Goal: Transaction & Acquisition: Purchase product/service

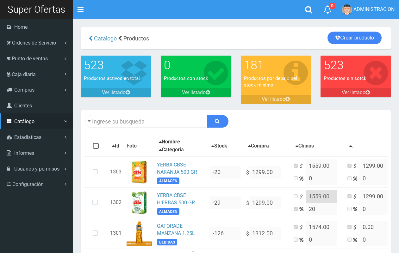
click at [16, 56] on span "Punto de ventas" at bounding box center [30, 59] width 36 height 6
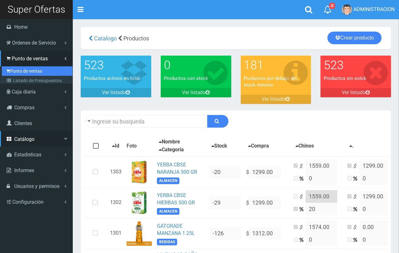
click at [26, 69] on link "Punto de ventas" at bounding box center [37, 70] width 71 height 9
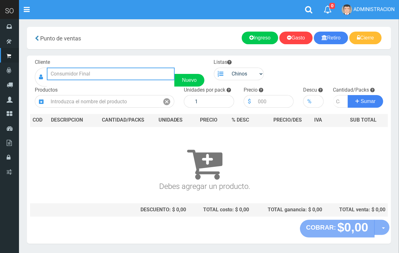
click at [105, 72] on input "text" at bounding box center [111, 74] width 128 height 13
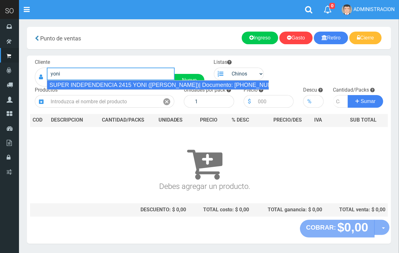
click at [105, 86] on div "SUPER INDEPENDENCIA 2415 YONI (ZARATE)| Documento: 57481637 | Teléfono:" at bounding box center [158, 84] width 222 height 9
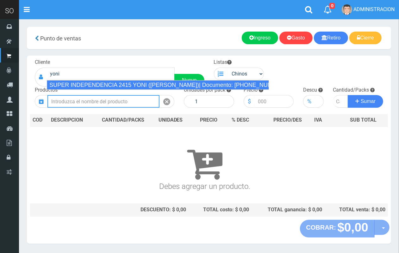
type input "SUPER INDEPENDENCIA 2415 YONI (ZARATE)| Documento: 57481637 | Teléfono:"
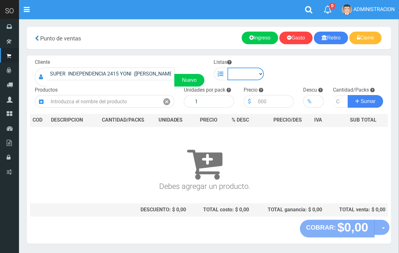
click at [244, 78] on select "Chinos . ." at bounding box center [245, 74] width 37 height 13
select select "1"
click at [227, 68] on select "Chinos . ." at bounding box center [245, 74] width 37 height 13
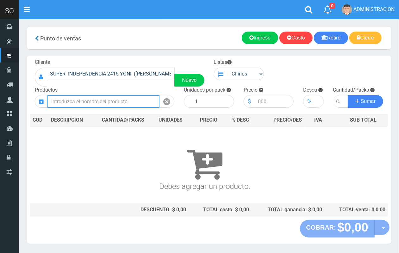
drag, startPoint x: 127, startPoint y: 103, endPoint x: 102, endPoint y: 32, distance: 75.5
click at [125, 98] on input "text" at bounding box center [103, 101] width 112 height 13
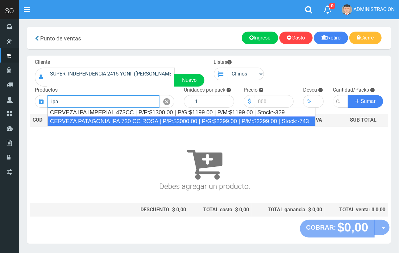
click at [137, 117] on div "CERVEZA PATAGONIA IPA 730 CC ROSA | P/P:$3000.00 | P/G:$2299.00 | P/M:$2299.00 …" at bounding box center [181, 121] width 268 height 9
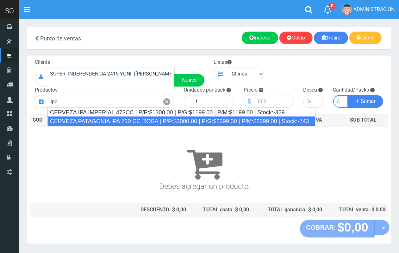
type input "CERVEZA PATAGONIA IPA 730 CC ROSA | P/P:$3000.00 | P/G:$2299.00 | P/M:$2299.00 …"
type input "6"
type input "3000.00"
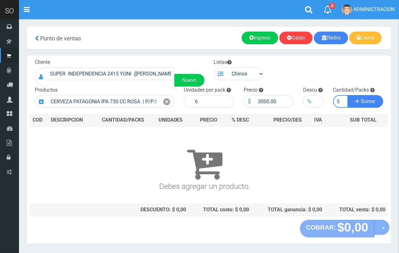
scroll to position [0, 1]
type input "5"
click at [348, 95] on button "Sumar" at bounding box center [365, 101] width 35 height 13
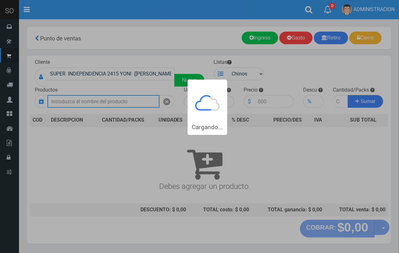
scroll to position [0, 0]
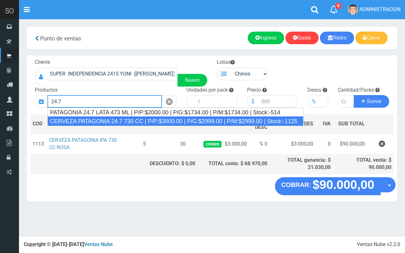
click at [142, 122] on div "CERVEZA PATAGONIA 24.7 730 CC | P/P:$3000.00 | P/G:$2999.00 | P/M:$2999.00 | St…" at bounding box center [175, 121] width 256 height 9
type input "CERVEZA PATAGONIA 24.7 730 CC | P/P:$3000.00 | P/G:$2999.00 | P/M:$2999.00 | St…"
type input "6"
type input "3000.00"
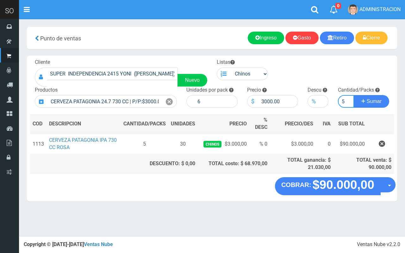
type input "5"
click at [354, 95] on button "Sumar" at bounding box center [371, 101] width 35 height 13
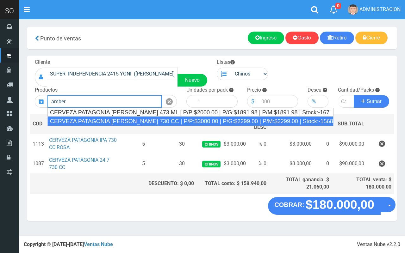
click at [143, 122] on div "CERVEZA PATAGONIA AMBER LAGER 730 CC | P/P:$3000.00 | P/G:$2299.00 | P/M:$2299.…" at bounding box center [190, 121] width 286 height 9
type input "CERVEZA PATAGONIA AMBER LAGER 730 CC | P/P:$3000.00 | P/G:$2299.00 | P/M:$2299.…"
type input "6"
type input "3000.00"
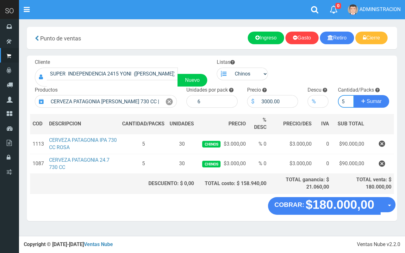
type input "5"
click at [354, 95] on button "Sumar" at bounding box center [371, 101] width 35 height 13
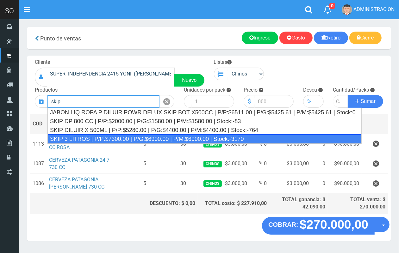
click at [154, 139] on div "SKIP 3 LITROS | P/P:$7300.00 | P/G:$6900.00 | P/M:$6900.00 | Stock:-3170" at bounding box center [204, 138] width 314 height 9
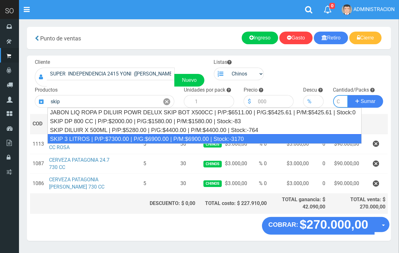
type input "SKIP 3 LITROS | P/P:$7300.00 | P/G:$6900.00 | P/M:$6900.00 | Stock:-3170"
type input "4"
type input "7300.00"
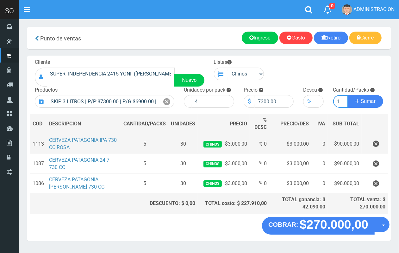
scroll to position [0, 1]
type input "1"
click at [348, 95] on button "Sumar" at bounding box center [365, 101] width 35 height 13
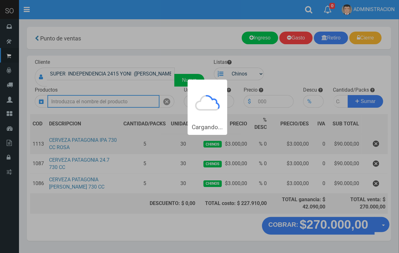
scroll to position [0, 0]
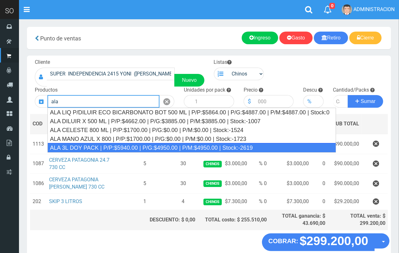
click at [164, 148] on div "ALA 3L DOY PACK | P/P:$5940.00 | P/G:$4950.00 | P/M:$4950.00 | Stock:-2619" at bounding box center [191, 147] width 289 height 9
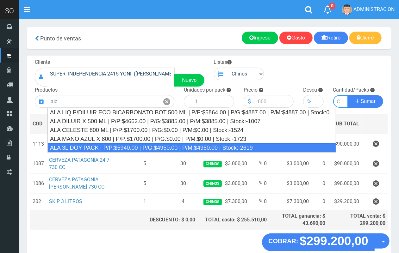
type input "ALA 3L DOY PACK | P/P:$5940.00 | P/G:$4950.00 | P/M:$4950.00 | Stock:-2619"
type input "4"
type input "5940.00"
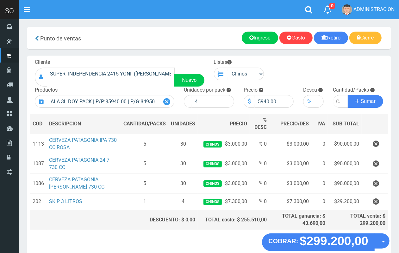
click at [165, 103] on icon at bounding box center [166, 101] width 7 height 9
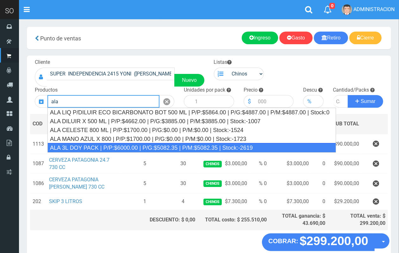
click at [157, 146] on div "ALA 3L DOY PACK | P/P:$6000.00 | P/G:$5082.35 | P/M:$5082.35 | Stock:-2619" at bounding box center [191, 147] width 289 height 9
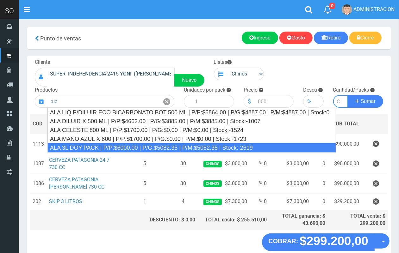
type input "ALA 3L DOY PACK | P/P:$6000.00 | P/G:$5082.35 | P/M:$5082.35 | Stock:-2619"
type input "4"
type input "6000.00"
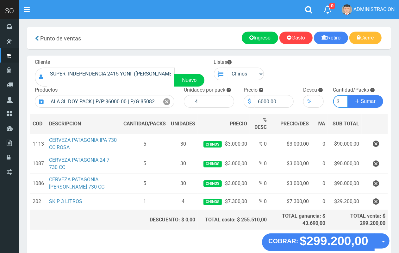
scroll to position [0, 1]
type input "3"
click at [348, 95] on button "Sumar" at bounding box center [365, 101] width 35 height 13
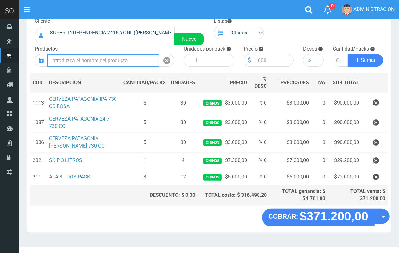
scroll to position [49, 0]
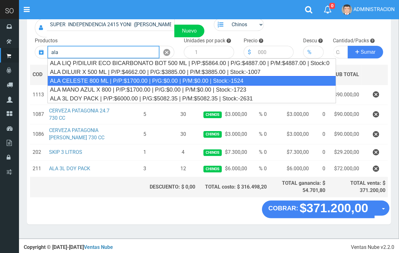
click at [117, 83] on div "ALA CELESTE 800 ML | P/P:$1700.00 | P/G:$0.00 | P/M:$0.00 | Stock:-1524" at bounding box center [191, 80] width 289 height 9
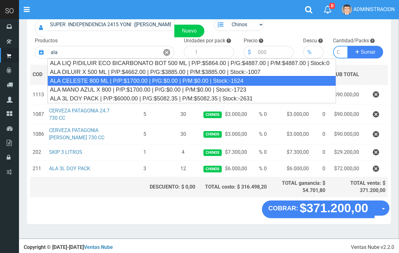
type input "ALA CELESTE 800 ML | P/P:$1700.00 | P/G:$0.00 | P/M:$0.00 | Stock:-1524"
type input "12"
type input "1700.00"
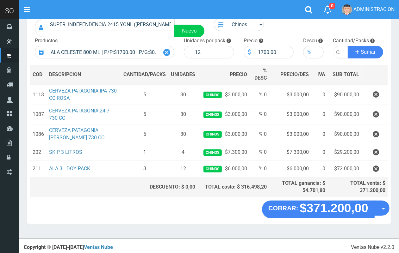
click at [167, 50] on icon at bounding box center [166, 52] width 7 height 9
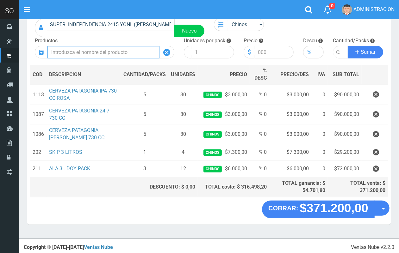
scroll to position [0, 0]
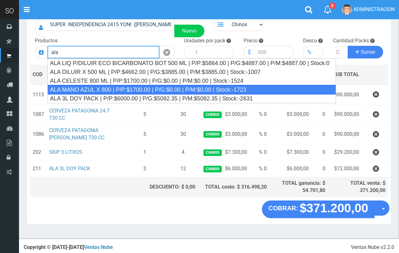
click at [160, 86] on div "ALA MANO AZUL X 800 | P/P:$1700.00 | P/G:$0.00 | P/M:$0.00 | Stock:-1723" at bounding box center [191, 89] width 289 height 9
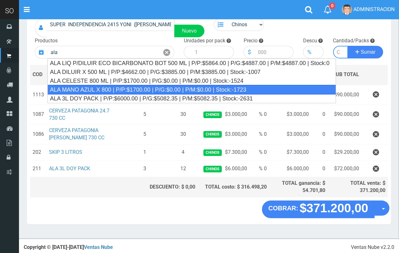
type input "ALA MANO AZUL X 800 | P/P:$1700.00 | P/G:$0.00 | P/M:$0.00 | Stock:-1723"
type input "12"
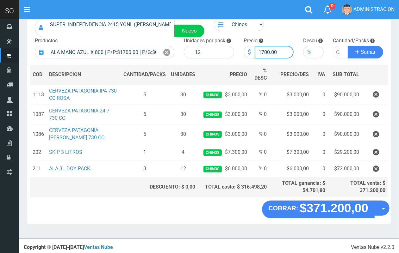
click at [263, 51] on input "1700.00" at bounding box center [274, 52] width 39 height 13
type input "1600.00"
click at [335, 51] on input "number" at bounding box center [340, 52] width 15 height 13
type input "3"
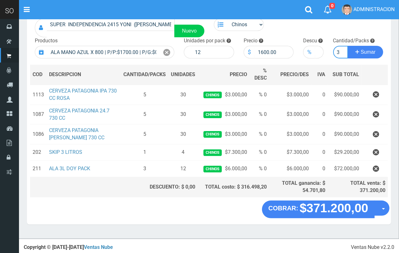
click at [348, 46] on button "Sumar" at bounding box center [365, 52] width 35 height 13
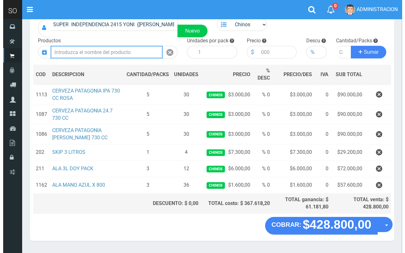
scroll to position [66, 0]
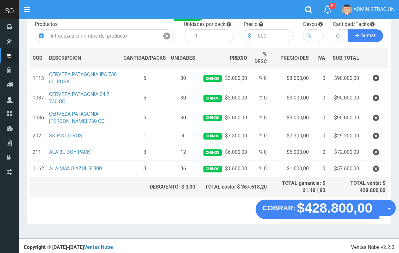
drag, startPoint x: 388, startPoint y: 208, endPoint x: 379, endPoint y: 230, distance: 24.4
click at [388, 209] on button "Opciones" at bounding box center [387, 208] width 17 height 17
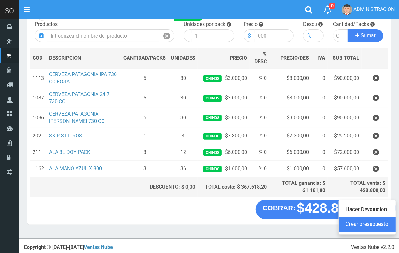
click at [379, 230] on link "Crear presupuesto" at bounding box center [367, 224] width 57 height 15
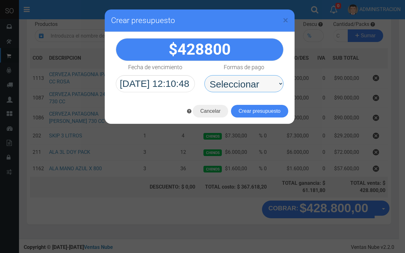
drag, startPoint x: 220, startPoint y: 82, endPoint x: 222, endPoint y: 91, distance: 9.7
click at [220, 83] on select "Seleccionar Efectivo Tarjeta de Crédito Depósito Débito" at bounding box center [243, 83] width 79 height 17
select select "Efectivo"
click at [204, 75] on select "Seleccionar Efectivo Tarjeta de Crédito Depósito Débito" at bounding box center [243, 83] width 79 height 17
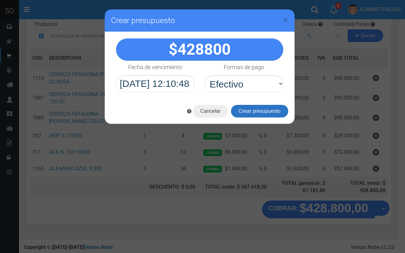
click at [236, 108] on button "Crear presupuesto" at bounding box center [259, 111] width 57 height 13
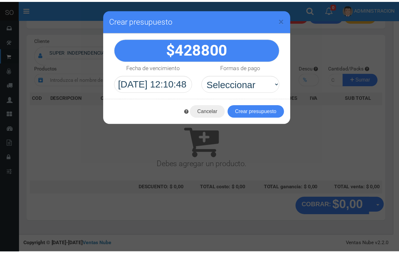
scroll to position [19, 0]
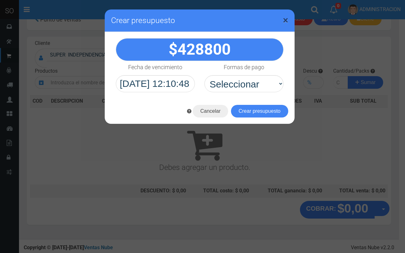
drag, startPoint x: 288, startPoint y: 18, endPoint x: 307, endPoint y: 8, distance: 21.6
click at [288, 18] on div "× Crear presupuesto" at bounding box center [200, 20] width 190 height 22
click at [286, 19] on span "×" at bounding box center [285, 20] width 5 height 12
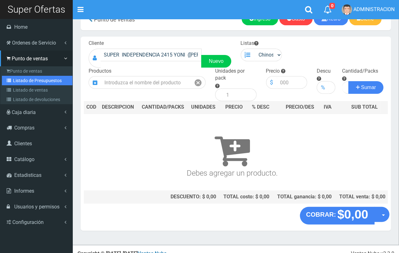
click at [29, 84] on link "Listado de Presupuestos" at bounding box center [37, 80] width 71 height 9
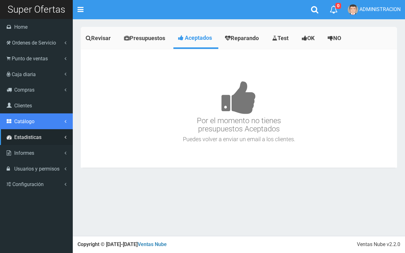
drag, startPoint x: 31, startPoint y: 125, endPoint x: 29, endPoint y: 132, distance: 6.9
click at [31, 125] on link "Catálogo" at bounding box center [36, 122] width 73 height 16
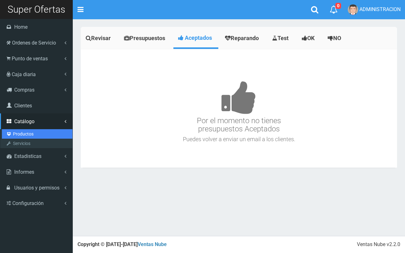
click at [28, 134] on link "Productos" at bounding box center [37, 133] width 71 height 9
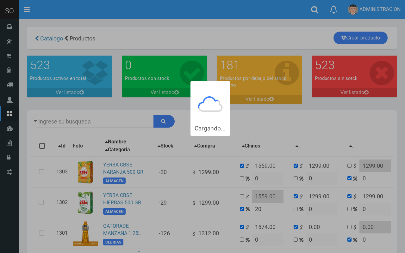
click at [71, 122] on body "Cargando... × 0 Mensajes" at bounding box center [202, 126] width 405 height 253
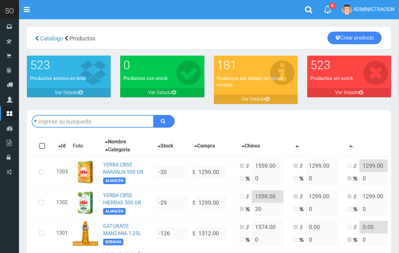
click at [71, 121] on input "text" at bounding box center [93, 121] width 122 height 13
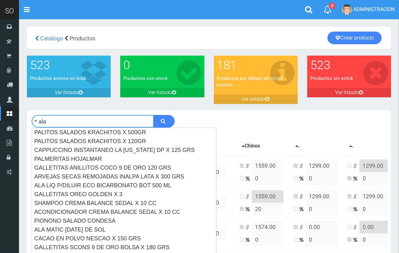
type input "ala"
click at [153, 115] on button "submit" at bounding box center [163, 121] width 21 height 13
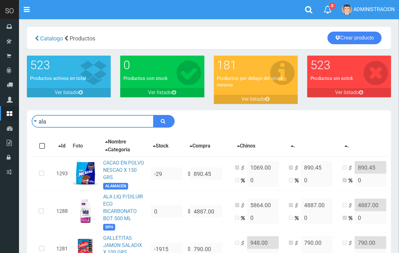
click at [97, 116] on input "ala" at bounding box center [93, 121] width 122 height 13
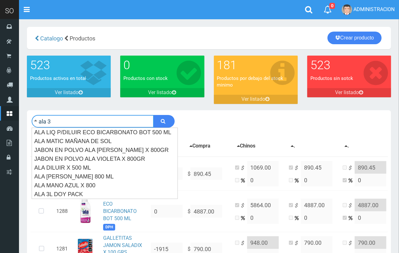
type input "ala 3"
click at [153, 115] on button "submit" at bounding box center [163, 121] width 21 height 13
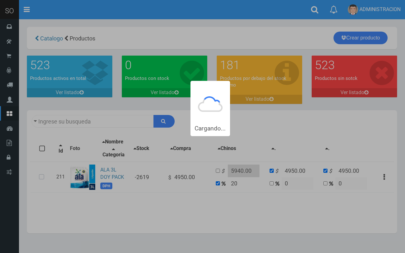
type input "ala 3"
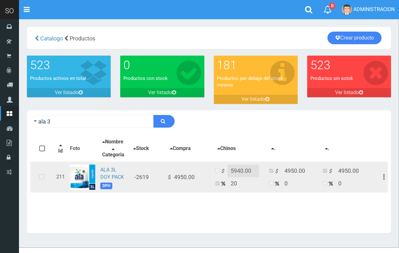
drag, startPoint x: 46, startPoint y: 181, endPoint x: 46, endPoint y: 171, distance: 9.8
click at [46, 181] on icon at bounding box center [41, 177] width 17 height 21
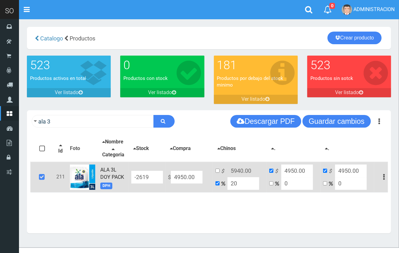
drag, startPoint x: 196, startPoint y: 181, endPoint x: 168, endPoint y: 181, distance: 28.2
click at [168, 181] on td "$ 4950.00" at bounding box center [188, 177] width 47 height 31
type input "5"
type input "6"
type input "5"
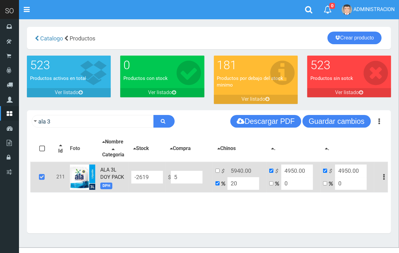
type input "5"
type input "50"
type input "60"
type input "50"
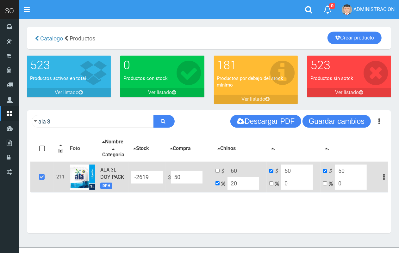
type input "508"
type input "609.6"
type input "508"
type input "5082"
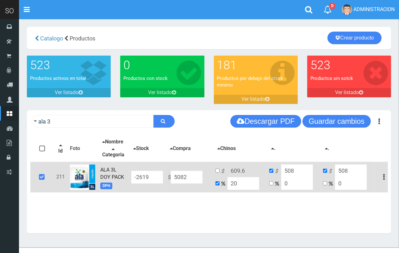
type input "6098.4"
type input "5082"
type input "5082.3"
type input "6098.76"
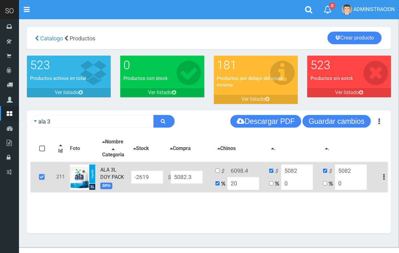
type input "5082.3"
type input "5082.35"
type input "6098.820000000001"
type input "5082.35"
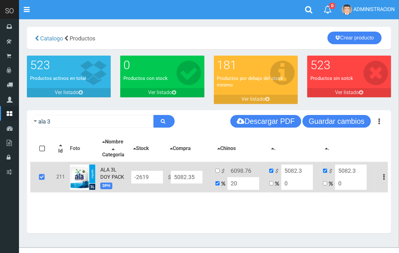
type input "5082.35"
drag, startPoint x: 239, startPoint y: 189, endPoint x: 230, endPoint y: 188, distance: 9.6
click at [230, 188] on input "20" at bounding box center [243, 183] width 32 height 13
type input "18"
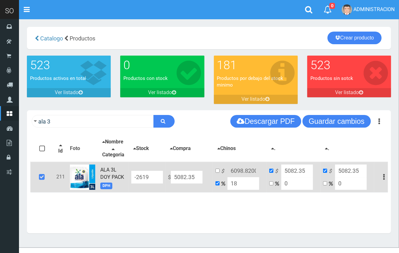
type input "5997.173000000001"
type input "18"
click at [217, 173] on input "checkbox" at bounding box center [217, 171] width 4 height 4
checkbox input "true"
checkbox input "false"
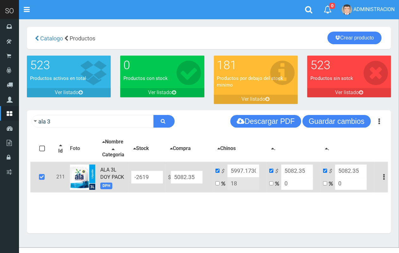
scroll to position [0, 27]
drag, startPoint x: 230, startPoint y: 174, endPoint x: 304, endPoint y: 175, distance: 74.3
click at [304, 175] on tr "211 ALA 3L DOY PACK DPH -2619 $ 5082.35 $ 5997.173000000001 18 $ 5082.35 0 $ 50…" at bounding box center [211, 177] width 363 height 31
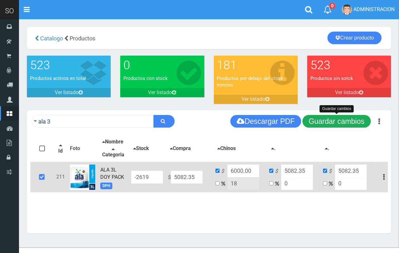
type input "6000.00"
click at [330, 119] on button "Guardar cambios" at bounding box center [336, 121] width 68 height 13
click at [345, 124] on button "Guardar cambios" at bounding box center [336, 121] width 68 height 13
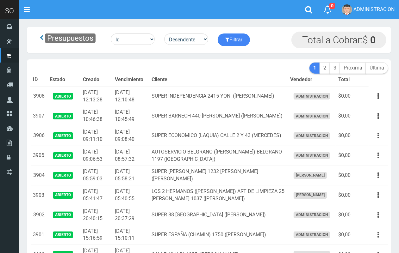
scroll to position [100, 0]
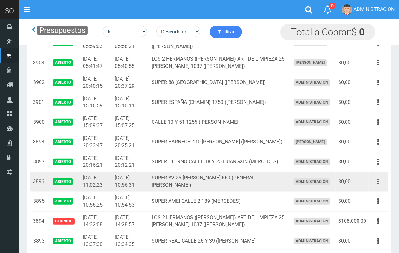
click at [381, 185] on button "button" at bounding box center [378, 182] width 14 height 11
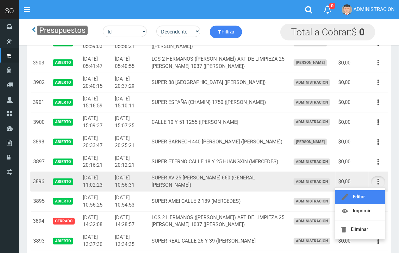
click at [374, 192] on link "Editar" at bounding box center [360, 197] width 50 height 14
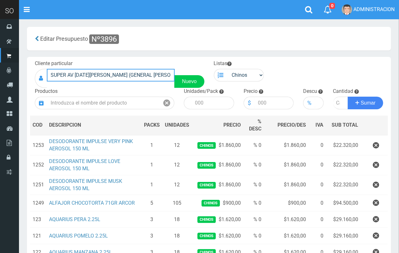
drag, startPoint x: 171, startPoint y: 77, endPoint x: 59, endPoint y: 73, distance: 111.7
click at [37, 72] on div "SUPER AV [DATE][PERSON_NAME] (GENERAL [PERSON_NAME]) Nuevo" at bounding box center [120, 78] width 170 height 19
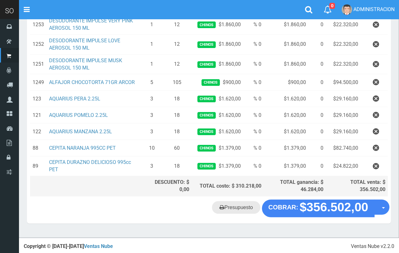
click at [233, 211] on link "Presupuesto" at bounding box center [236, 208] width 48 height 13
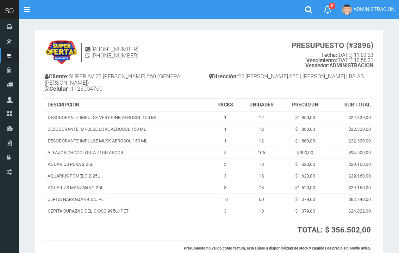
scroll to position [48, 0]
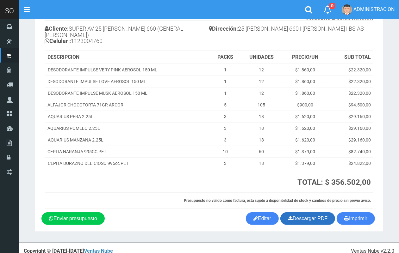
click at [294, 213] on link "Descargar PDF" at bounding box center [307, 219] width 55 height 13
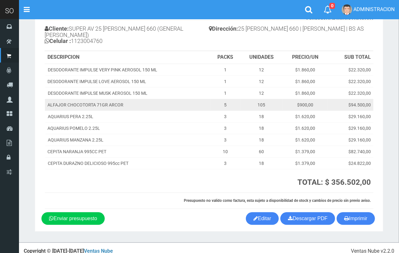
scroll to position [0, 0]
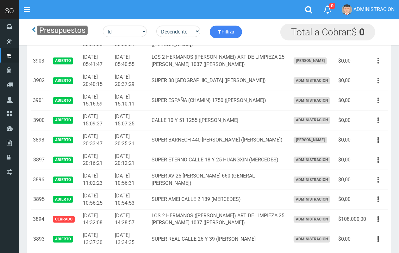
scroll to position [100, 0]
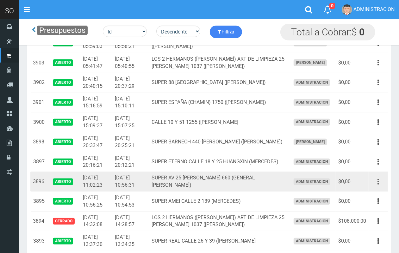
click at [381, 184] on button "button" at bounding box center [378, 182] width 14 height 11
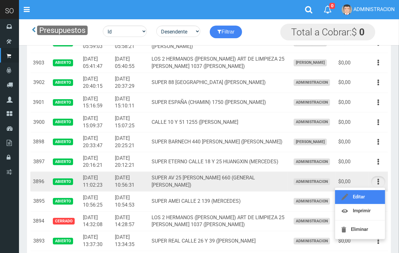
click at [374, 194] on link "Editar" at bounding box center [360, 197] width 50 height 14
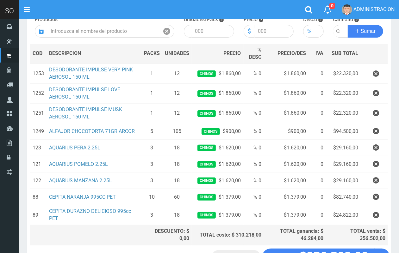
scroll to position [121, 0]
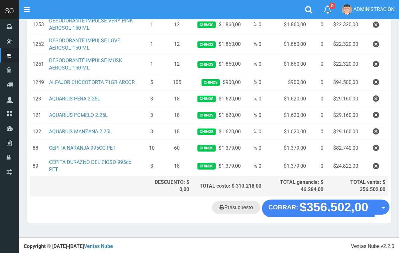
click at [245, 204] on link "Presupuesto" at bounding box center [236, 208] width 48 height 13
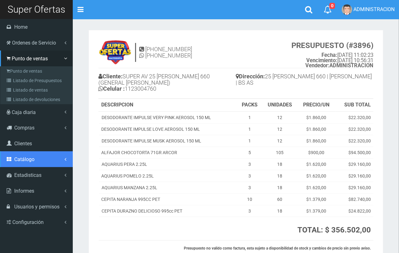
click at [28, 160] on span "Catálogo" at bounding box center [24, 160] width 20 height 6
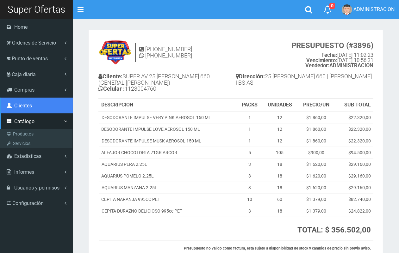
click at [23, 107] on span "Clientes" at bounding box center [23, 106] width 18 height 6
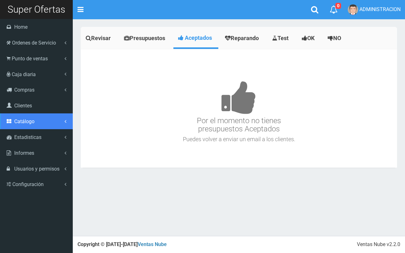
click at [37, 121] on link "Catálogo" at bounding box center [36, 122] width 73 height 16
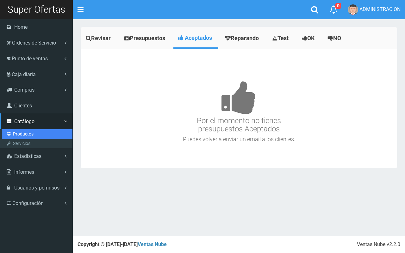
click at [25, 131] on link "Productos" at bounding box center [37, 133] width 71 height 9
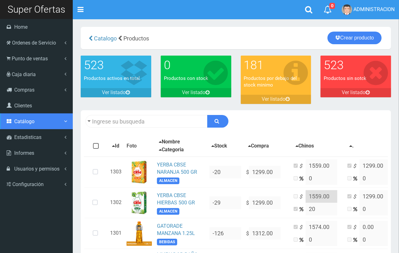
click at [30, 122] on span "Catálogo" at bounding box center [24, 122] width 20 height 6
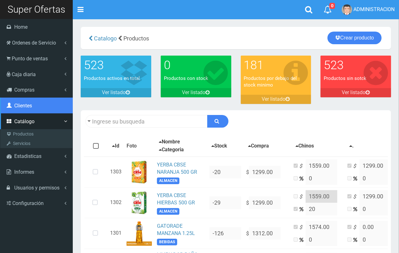
click at [37, 98] on link "Clientes" at bounding box center [36, 106] width 73 height 16
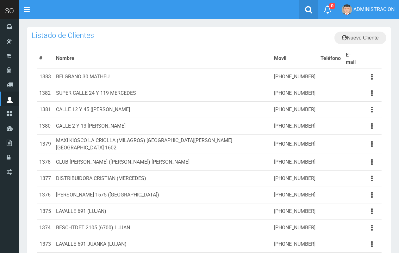
click at [305, 4] on link at bounding box center [308, 9] width 19 height 19
click at [310, 10] on icon at bounding box center [308, 10] width 7 height 8
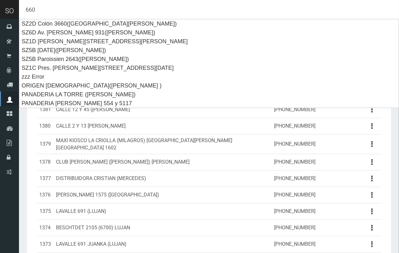
type input "660"
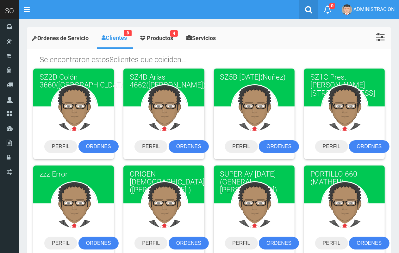
click at [301, 5] on link at bounding box center [308, 9] width 19 height 19
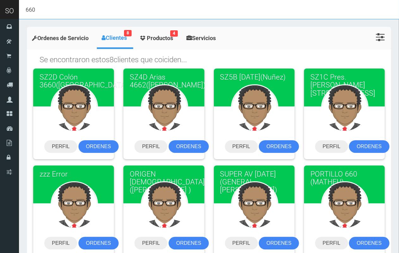
drag, startPoint x: 29, startPoint y: 14, endPoint x: 18, endPoint y: 12, distance: 11.2
click at [18, 12] on header "SO Toggle navigation" at bounding box center [199, 9] width 399 height 19
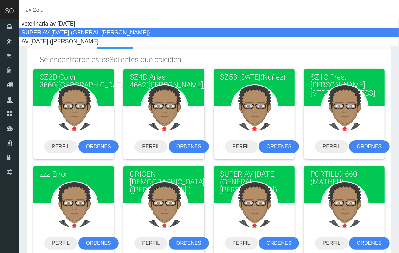
click at [114, 32] on div "SUPER AV [DATE][PERSON_NAME] (GENERAL [PERSON_NAME])" at bounding box center [209, 32] width 380 height 9
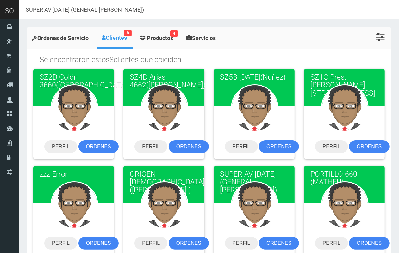
type input "SUPER AV [DATE][PERSON_NAME] (GENERAL [PERSON_NAME])"
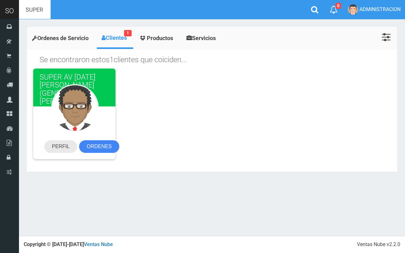
click at [56, 146] on link "PERFIL" at bounding box center [60, 146] width 33 height 13
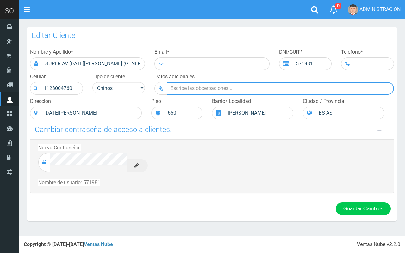
click at [223, 93] on input "Datos adicionales" at bounding box center [280, 88] width 227 height 13
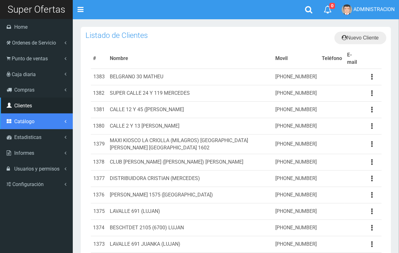
click at [32, 124] on span "Catálogo" at bounding box center [24, 122] width 20 height 6
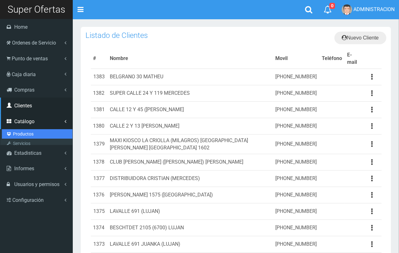
click at [29, 133] on link "Productos" at bounding box center [37, 133] width 71 height 9
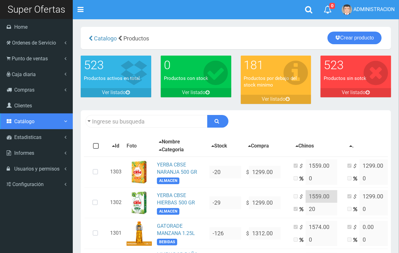
click at [32, 122] on span "Catálogo" at bounding box center [24, 122] width 20 height 6
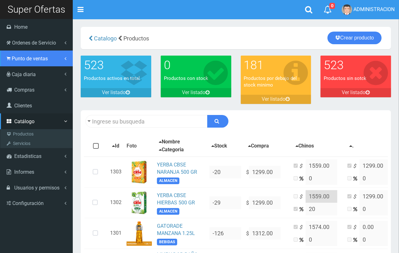
click at [37, 60] on span "Punto de ventas" at bounding box center [30, 59] width 36 height 6
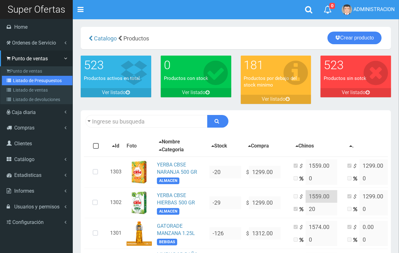
click at [34, 81] on link "Listado de Presupuestos" at bounding box center [37, 80] width 71 height 9
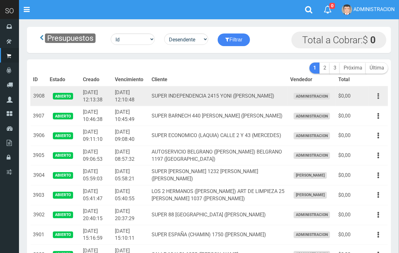
click at [379, 96] on button "button" at bounding box center [378, 96] width 14 height 11
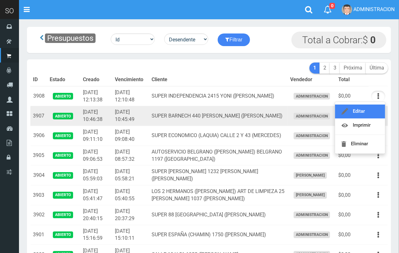
click at [374, 108] on link "Editar" at bounding box center [360, 112] width 50 height 14
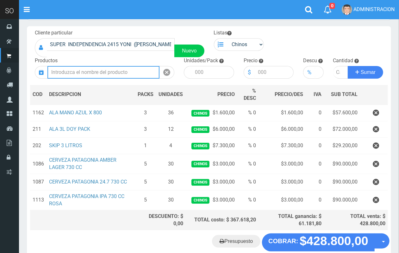
scroll to position [37, 0]
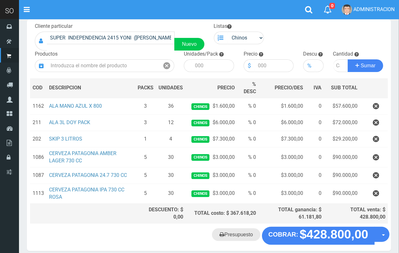
click at [233, 230] on link "Presupuesto" at bounding box center [236, 235] width 48 height 13
